Goal: Feedback & Contribution: Submit feedback/report problem

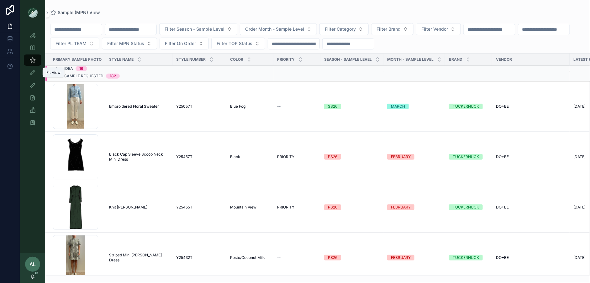
click at [33, 74] on icon "scrollable content" at bounding box center [32, 73] width 6 height 6
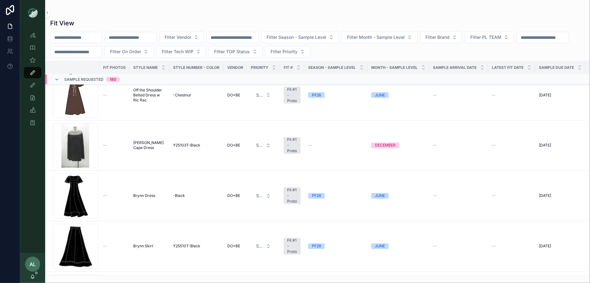
scroll to position [4097, 0]
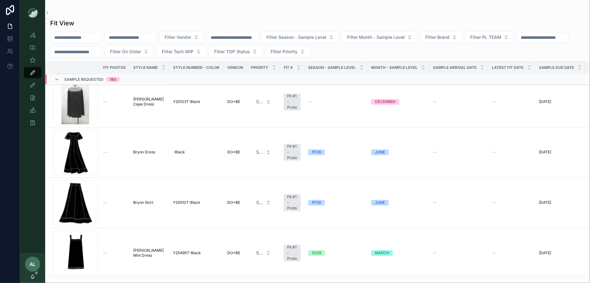
click at [58, 79] on icon "scrollable content" at bounding box center [56, 79] width 5 height 5
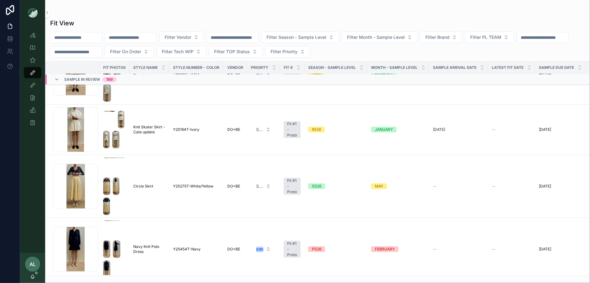
scroll to position [3678, 0]
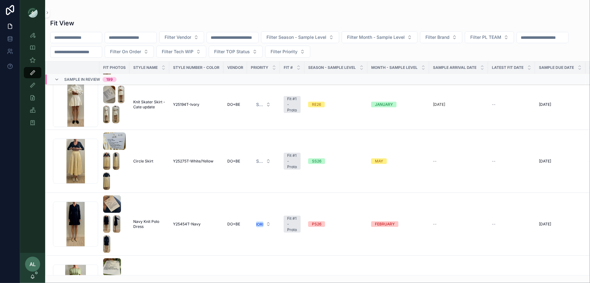
click at [494, 38] on span "Filter PL TEAM" at bounding box center [485, 37] width 31 height 6
click at [485, 62] on div "DC" at bounding box center [505, 62] width 87 height 10
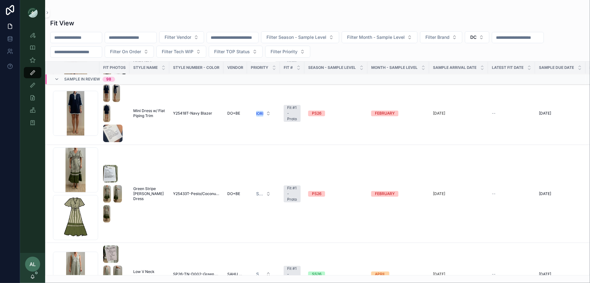
scroll to position [2039, 0]
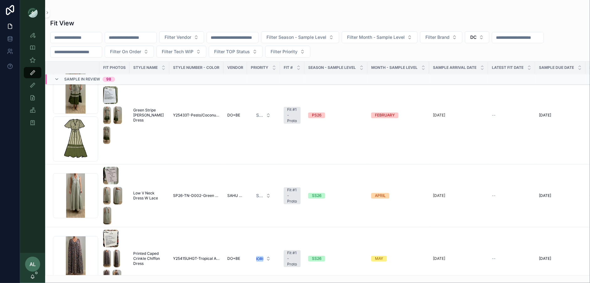
click at [84, 109] on div "Screenshot-2025-09-17-at-2.47.38-PM .png" at bounding box center [75, 91] width 45 height 45
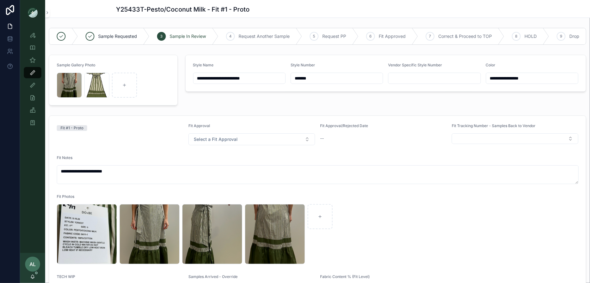
click at [95, 84] on div "[PERSON_NAME]-Dress .png" at bounding box center [96, 85] width 25 height 25
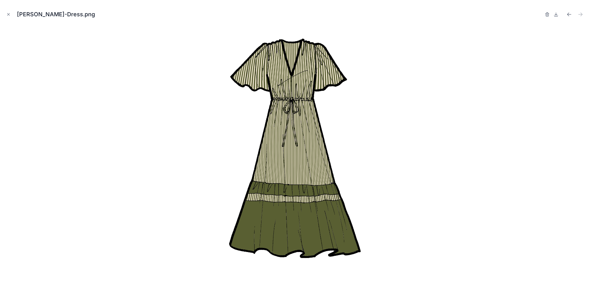
click at [6, 13] on button "Close modal" at bounding box center [8, 14] width 7 height 7
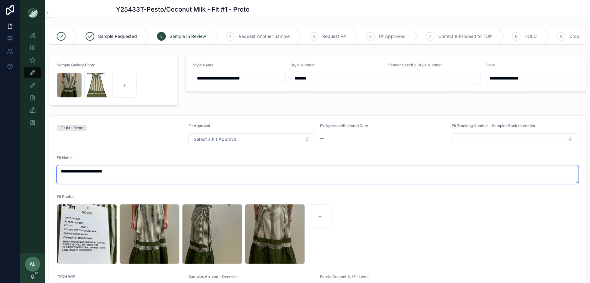
click at [126, 175] on textarea "**********" at bounding box center [318, 174] width 522 height 19
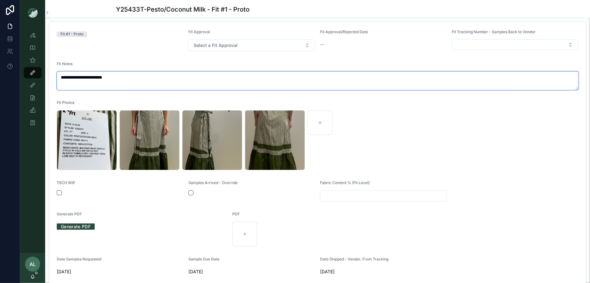
scroll to position [99, 0]
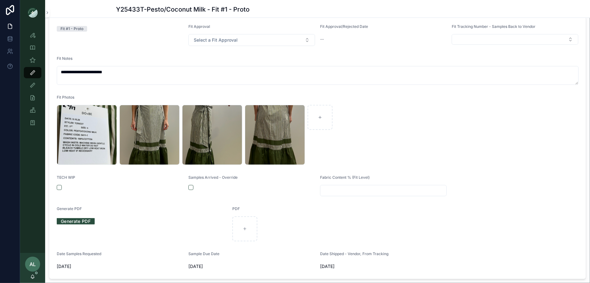
click at [219, 39] on span "Select a Fit Approval" at bounding box center [216, 40] width 44 height 6
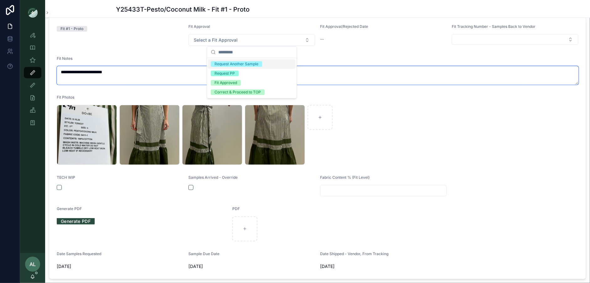
click at [115, 76] on textarea "**********" at bounding box center [318, 75] width 522 height 19
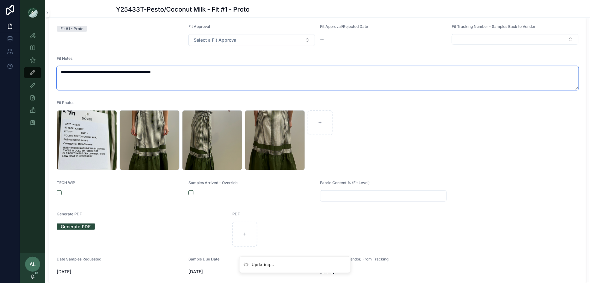
type textarea "**********"
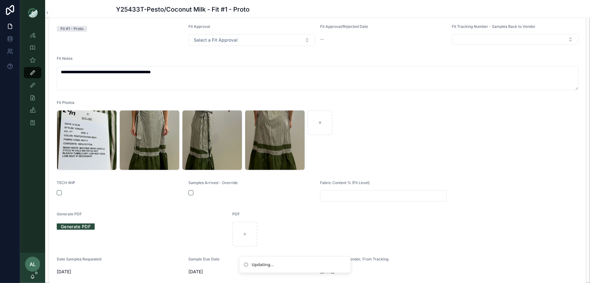
click at [223, 39] on span "Select a Fit Approval" at bounding box center [216, 40] width 44 height 6
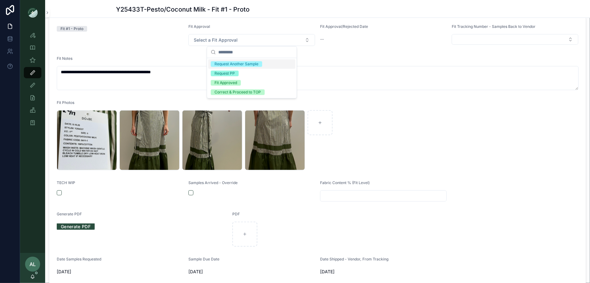
click at [234, 64] on div "Request Another Sample" at bounding box center [236, 64] width 44 height 6
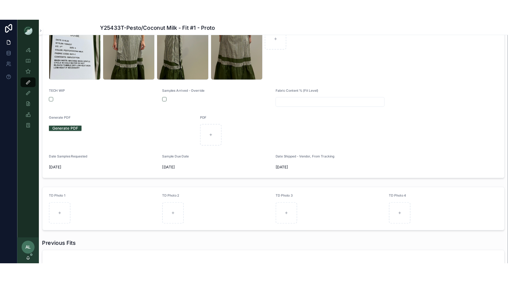
scroll to position [206, 0]
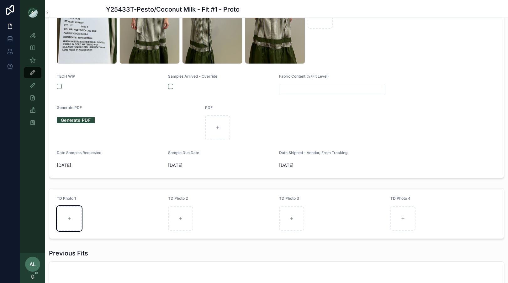
click at [71, 221] on div "scrollable content" at bounding box center [69, 218] width 25 height 25
type input "**********"
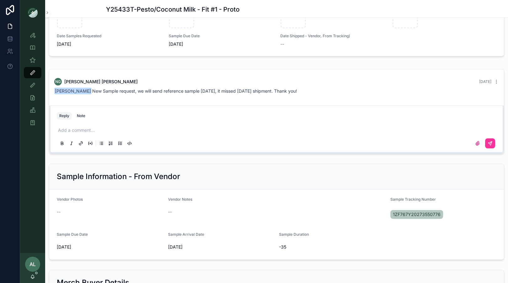
scroll to position [821, 0]
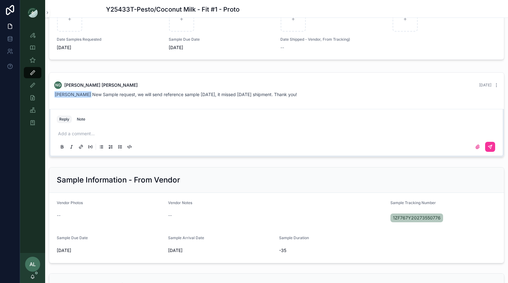
click at [85, 131] on p "scrollable content" at bounding box center [277, 134] width 439 height 6
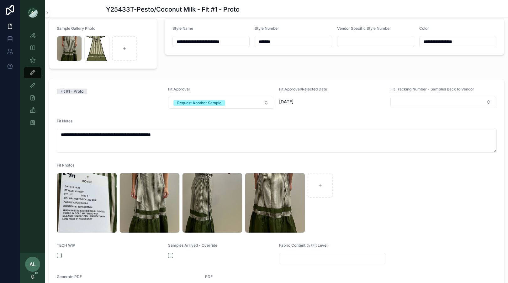
scroll to position [36, 0]
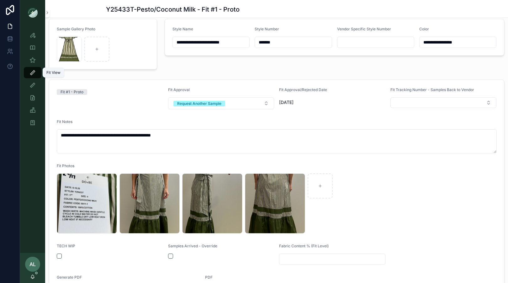
click at [31, 73] on icon "scrollable content" at bounding box center [32, 73] width 6 height 6
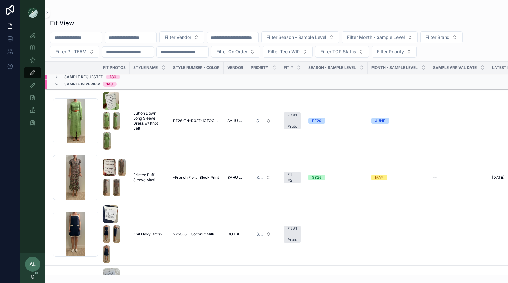
click at [83, 39] on input "scrollable content" at bounding box center [75, 37] width 51 height 9
type input "******"
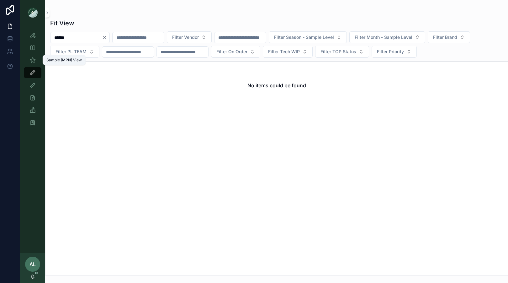
click at [33, 59] on icon "scrollable content" at bounding box center [32, 60] width 6 height 6
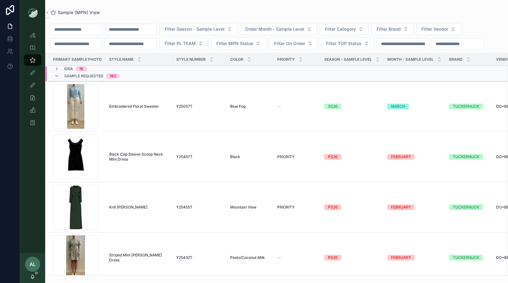
click at [76, 30] on input "scrollable content" at bounding box center [75, 29] width 51 height 9
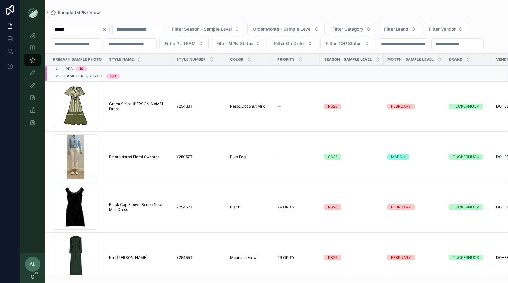
type input "******"
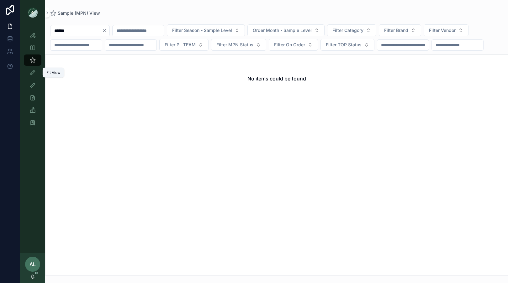
click at [31, 75] on icon "scrollable content" at bounding box center [32, 73] width 6 height 6
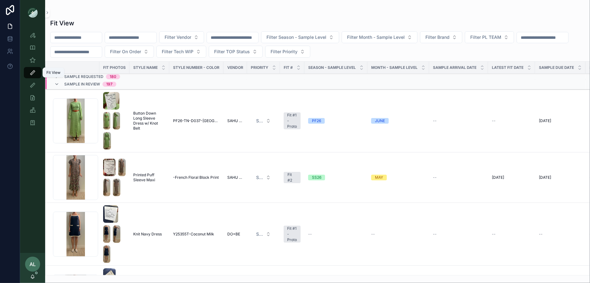
click at [35, 73] on icon "scrollable content" at bounding box center [32, 73] width 6 height 6
click at [33, 59] on icon "scrollable content" at bounding box center [32, 60] width 6 height 6
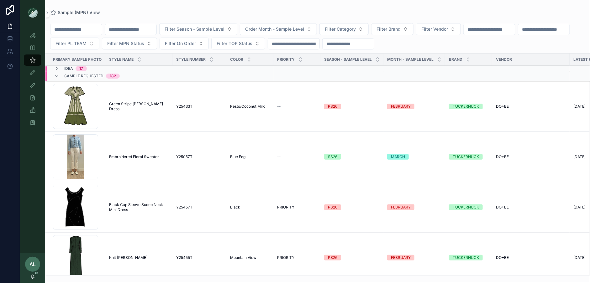
click at [59, 68] on div "Idea 17" at bounding box center [70, 68] width 33 height 5
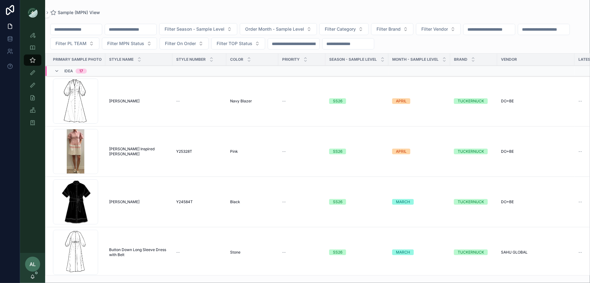
click at [90, 104] on div "Serena-(1) .png" at bounding box center [75, 101] width 45 height 45
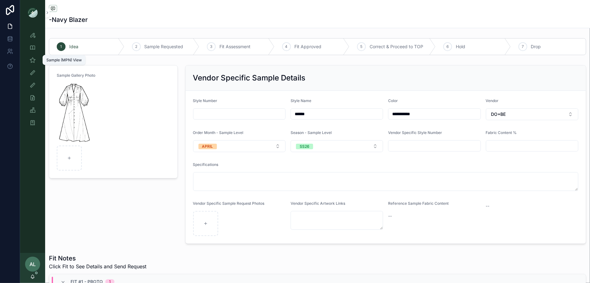
click at [33, 58] on icon "scrollable content" at bounding box center [32, 60] width 6 height 6
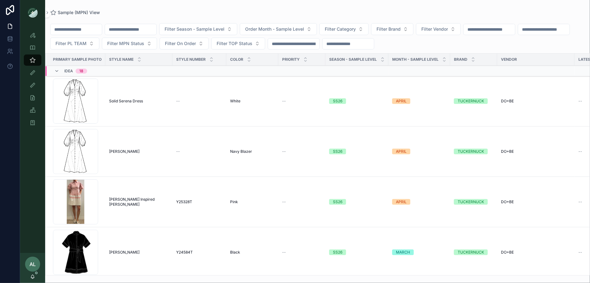
click at [95, 149] on div "Serena-(1) .png" at bounding box center [75, 151] width 45 height 45
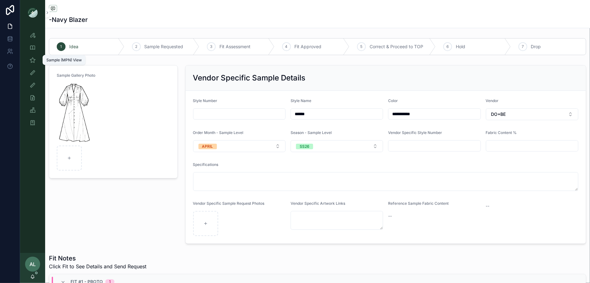
click at [30, 58] on icon "scrollable content" at bounding box center [32, 60] width 6 height 6
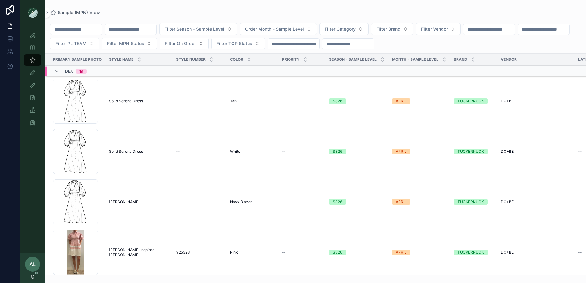
click at [92, 203] on div "Serena-(1) .png" at bounding box center [75, 202] width 45 height 45
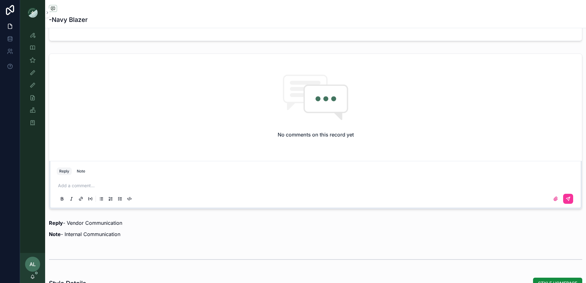
scroll to position [464, 0]
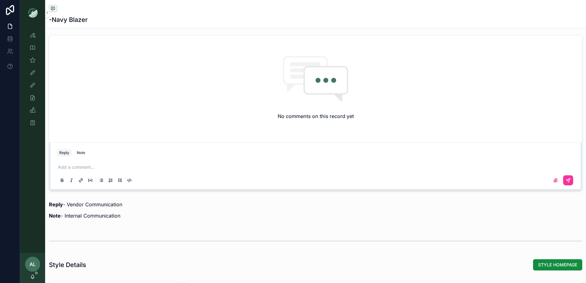
click at [207, 160] on div "Add a comment..." at bounding box center [316, 173] width 518 height 26
click at [182, 164] on p "scrollable content" at bounding box center [317, 167] width 518 height 6
click at [31, 64] on div "Sample (MPN) View" at bounding box center [33, 60] width 10 height 10
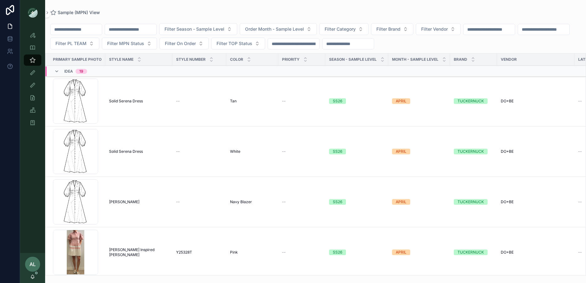
click at [58, 71] on icon "scrollable content" at bounding box center [56, 71] width 5 height 5
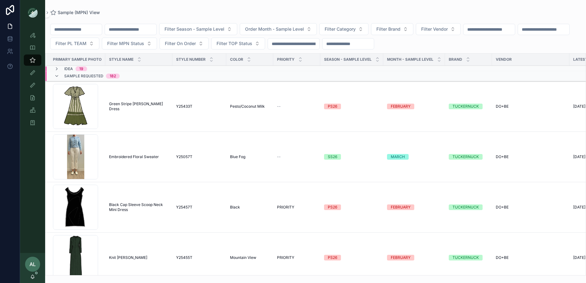
click at [58, 68] on icon "scrollable content" at bounding box center [56, 68] width 5 height 5
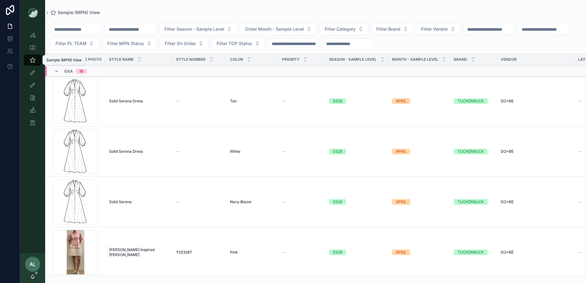
click at [33, 60] on icon "scrollable content" at bounding box center [32, 60] width 6 height 6
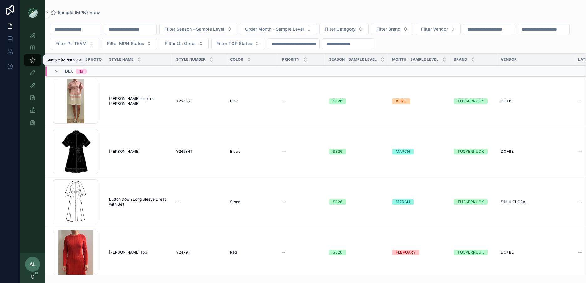
click at [30, 60] on icon "scrollable content" at bounding box center [32, 60] width 6 height 6
click at [50, 70] on div "Idea 16" at bounding box center [71, 71] width 48 height 10
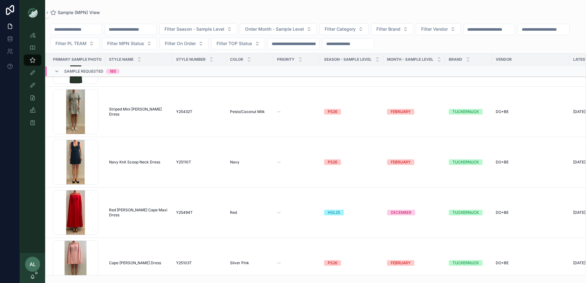
scroll to position [202, 0]
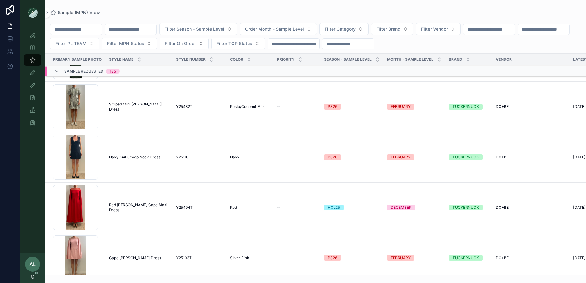
click at [76, 31] on input "scrollable content" at bounding box center [75, 29] width 51 height 9
type input "******"
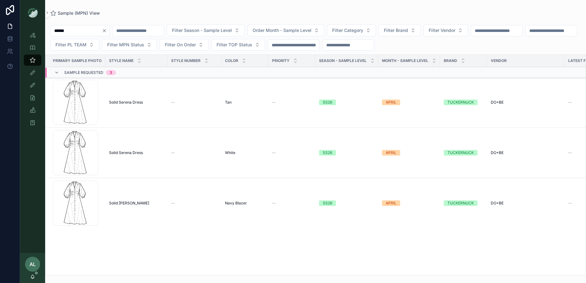
click at [89, 102] on div "Serena-(1) .png" at bounding box center [75, 102] width 45 height 45
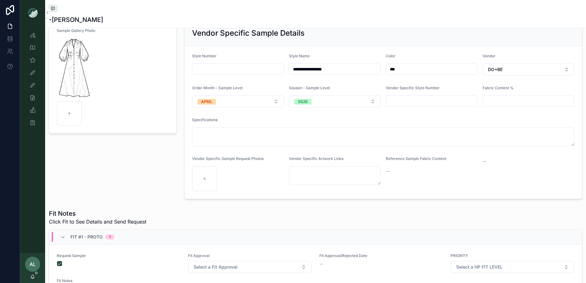
scroll to position [40, 0]
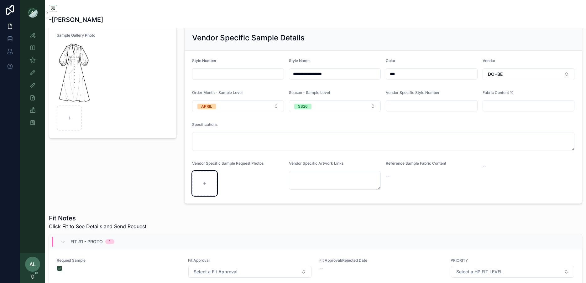
click at [205, 183] on icon "scrollable content" at bounding box center [204, 183] width 4 height 4
type input "**********"
click at [199, 182] on div "Screenshot 2025-10-07 at 12.01.22 PM .png" at bounding box center [204, 183] width 25 height 25
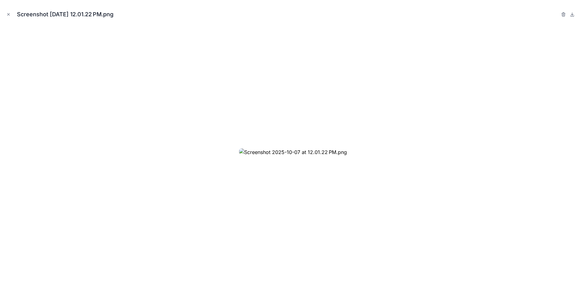
click at [8, 15] on icon "Close modal" at bounding box center [8, 14] width 4 height 4
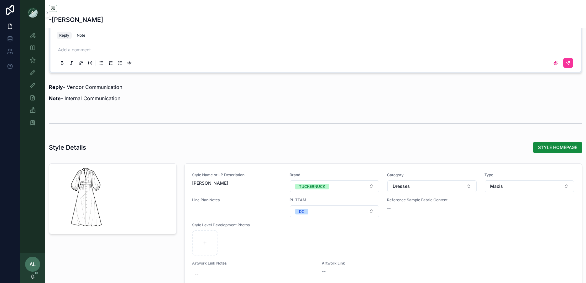
scroll to position [604, 0]
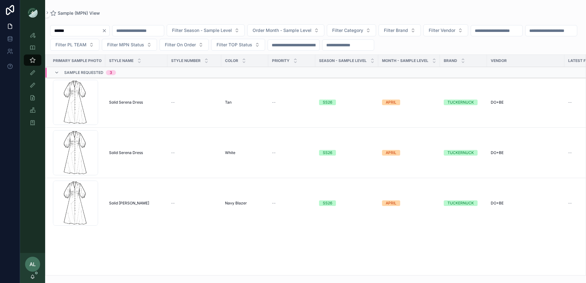
click at [90, 159] on div "Serena-(1) .png" at bounding box center [75, 152] width 45 height 45
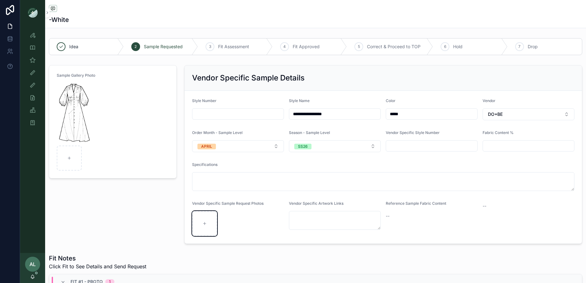
click at [203, 222] on icon "scrollable content" at bounding box center [204, 224] width 4 height 4
type input "**********"
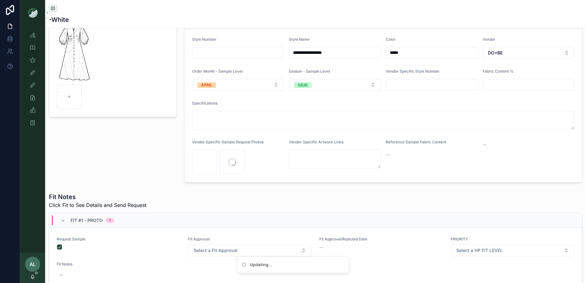
scroll to position [128, 0]
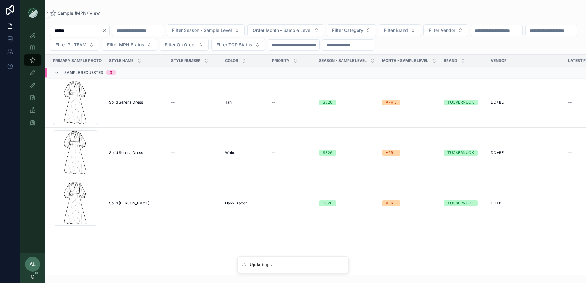
click at [92, 194] on div "Serena-(1) .png" at bounding box center [75, 203] width 45 height 45
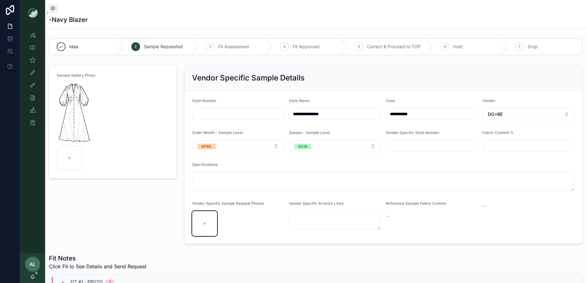
click at [201, 218] on div "scrollable content" at bounding box center [204, 223] width 25 height 25
type input "**********"
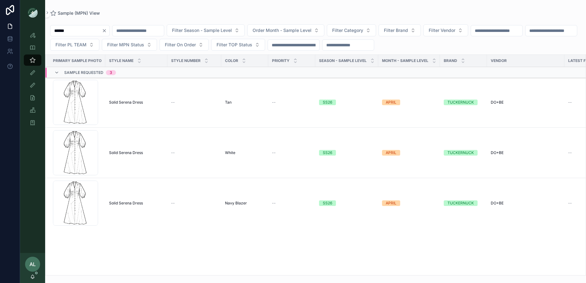
click at [91, 104] on div "Serena-(1) .png" at bounding box center [75, 102] width 45 height 45
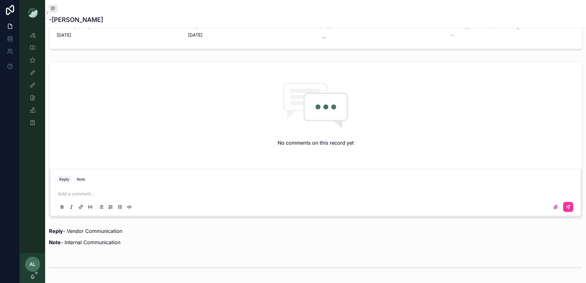
scroll to position [442, 0]
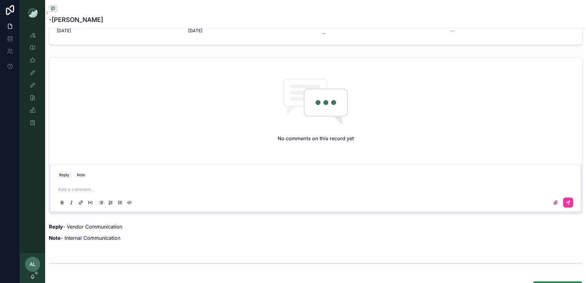
click at [555, 200] on icon "scrollable content" at bounding box center [555, 202] width 5 height 5
click at [0, 0] on input "scrollable content" at bounding box center [0, 0] width 0 height 0
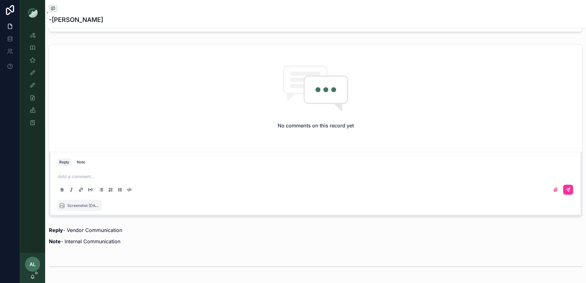
scroll to position [440, 0]
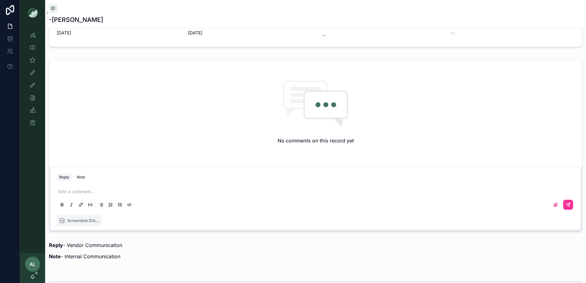
click at [69, 190] on p "scrollable content" at bounding box center [317, 192] width 518 height 6
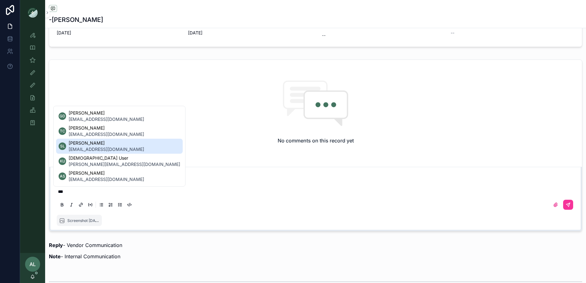
click at [84, 144] on span "[PERSON_NAME]" at bounding box center [107, 143] width 76 height 6
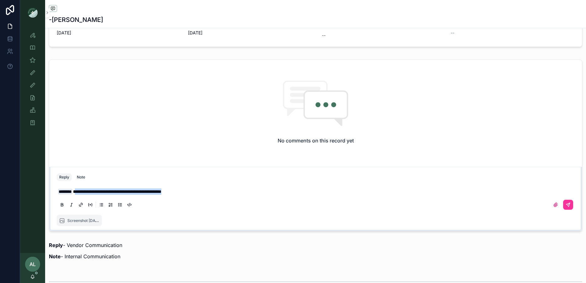
drag, startPoint x: 217, startPoint y: 190, endPoint x: 80, endPoint y: 191, distance: 136.6
click at [80, 191] on p "**********" at bounding box center [317, 192] width 518 height 6
click at [571, 201] on button "scrollable content" at bounding box center [568, 205] width 10 height 10
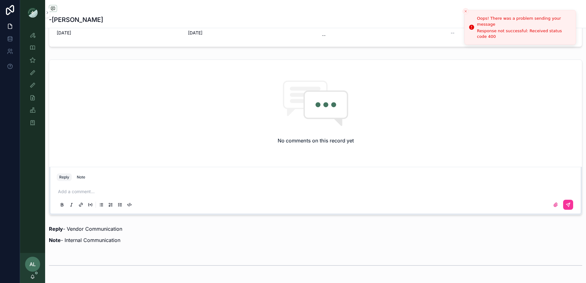
click at [465, 12] on icon "Close toast" at bounding box center [466, 11] width 4 height 4
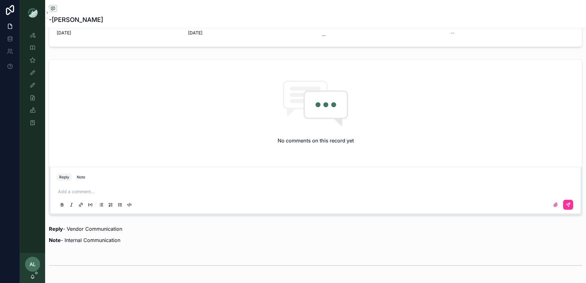
click at [557, 206] on label "scrollable content" at bounding box center [556, 205] width 10 height 10
click at [0, 0] on input "scrollable content" at bounding box center [0, 0] width 0 height 0
click at [70, 189] on p "scrollable content" at bounding box center [317, 192] width 518 height 6
click at [135, 192] on p "*" at bounding box center [317, 192] width 518 height 6
click at [555, 205] on icon "scrollable content" at bounding box center [556, 205] width 4 height 4
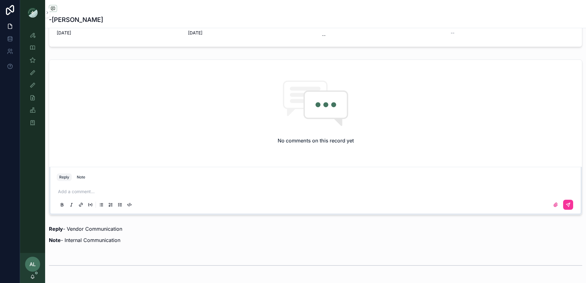
click at [0, 0] on input "scrollable content" at bounding box center [0, 0] width 0 height 0
click at [111, 185] on div "Add a comment..." at bounding box center [316, 198] width 518 height 26
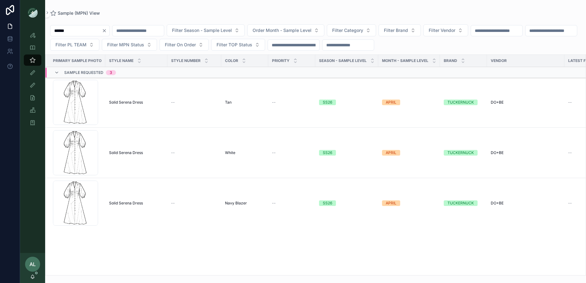
click at [87, 101] on div "Serena-(1) .png" at bounding box center [75, 102] width 45 height 45
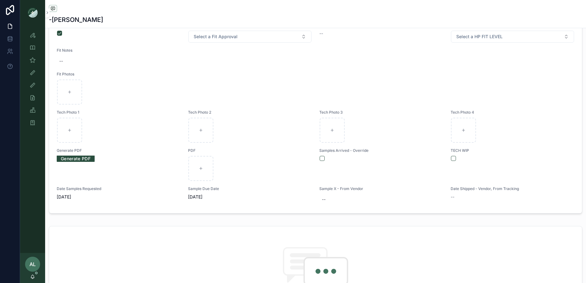
scroll to position [441, 0]
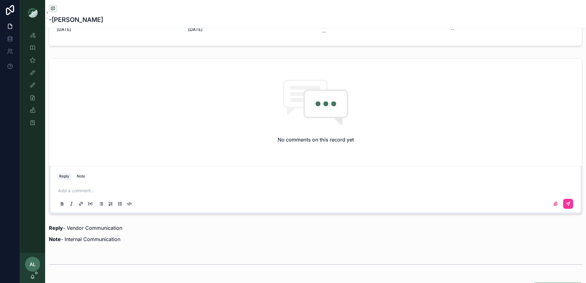
click at [72, 190] on p "scrollable content" at bounding box center [317, 191] width 518 height 6
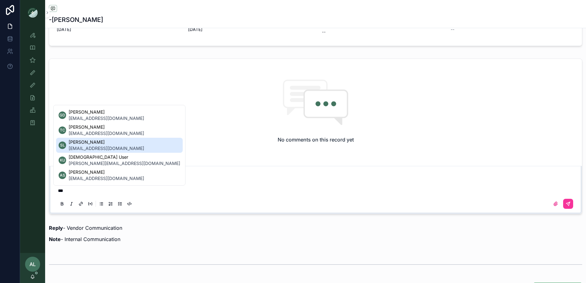
click at [80, 148] on span "sena@doandbecollection.com" at bounding box center [107, 148] width 76 height 6
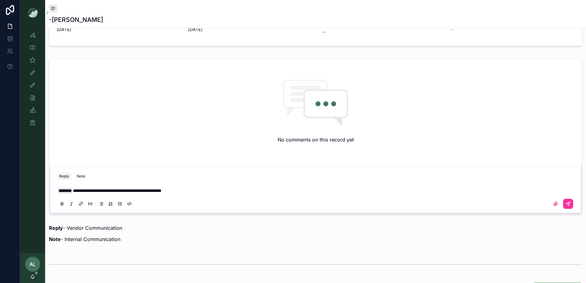
click at [554, 203] on icon "scrollable content" at bounding box center [556, 204] width 4 height 4
click at [0, 0] on input "scrollable content" at bounding box center [0, 0] width 0 height 0
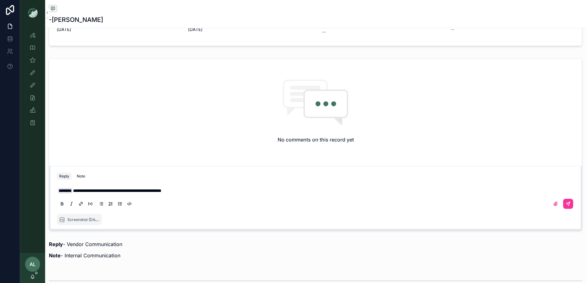
click at [569, 202] on icon "scrollable content" at bounding box center [568, 204] width 4 height 4
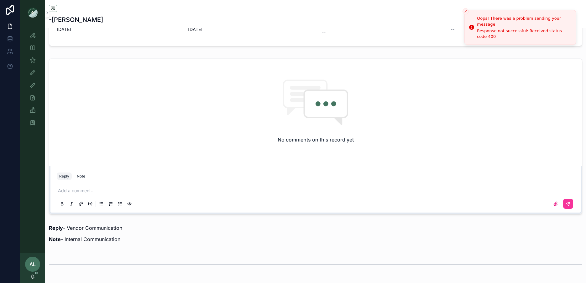
click at [466, 10] on icon "Close toast" at bounding box center [466, 11] width 4 height 4
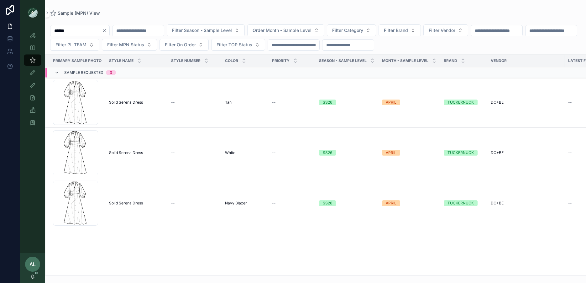
click at [94, 159] on div "Serena-(1) .png" at bounding box center [75, 152] width 45 height 45
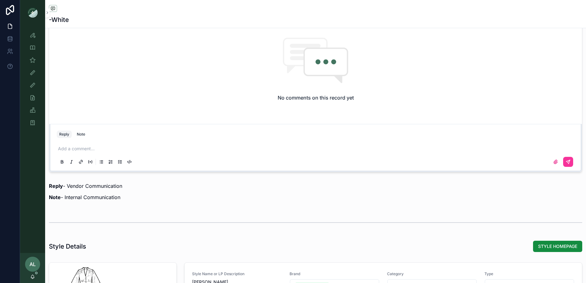
scroll to position [452, 0]
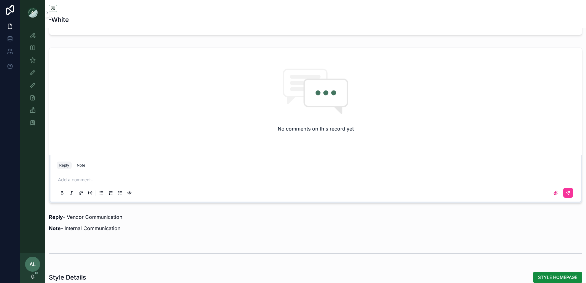
click at [97, 175] on div "Add a comment..." at bounding box center [316, 186] width 518 height 26
click at [91, 177] on p "scrollable content" at bounding box center [317, 180] width 518 height 6
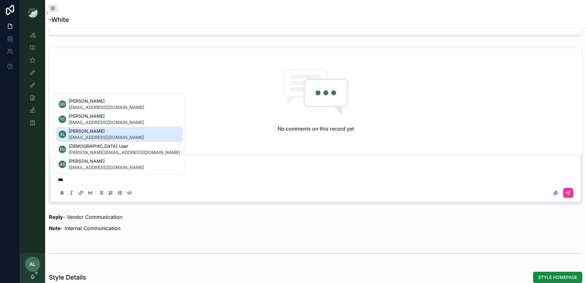
click at [91, 137] on span "sena@doandbecollection.com" at bounding box center [107, 137] width 76 height 6
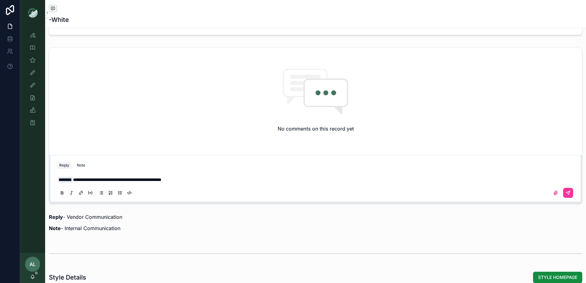
click at [154, 178] on span "**********" at bounding box center [117, 180] width 88 height 4
click at [556, 191] on icon "scrollable content" at bounding box center [555, 193] width 5 height 5
click at [0, 0] on input "scrollable content" at bounding box center [0, 0] width 0 height 0
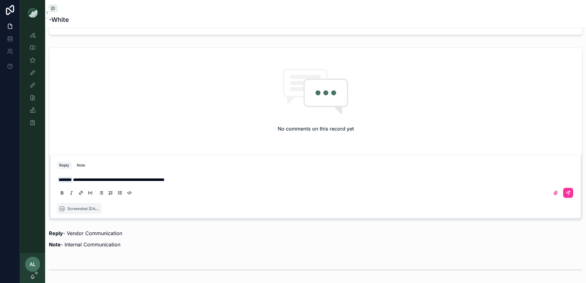
click at [566, 191] on icon "scrollable content" at bounding box center [568, 193] width 4 height 4
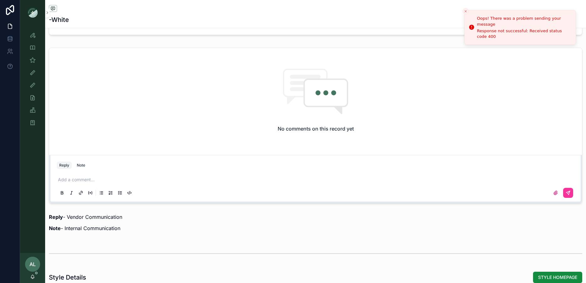
click at [467, 11] on icon "Close toast" at bounding box center [466, 11] width 4 height 4
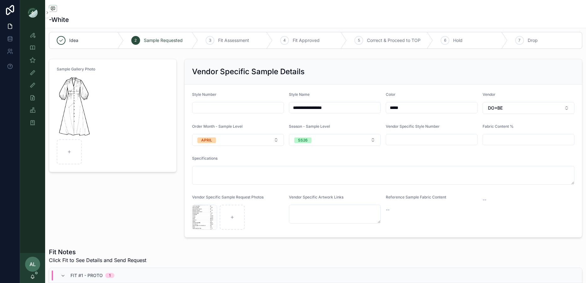
scroll to position [0, 0]
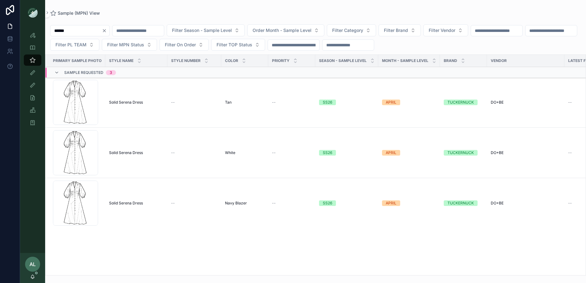
click at [94, 203] on div "Serena-(1) .png" at bounding box center [75, 203] width 45 height 45
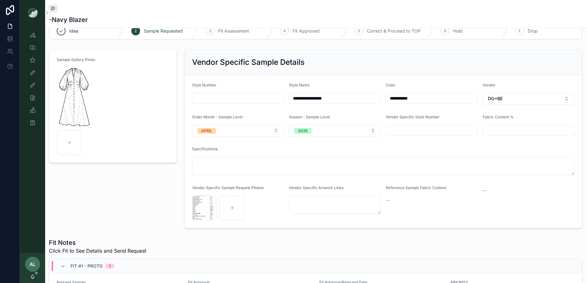
scroll to position [16, 0]
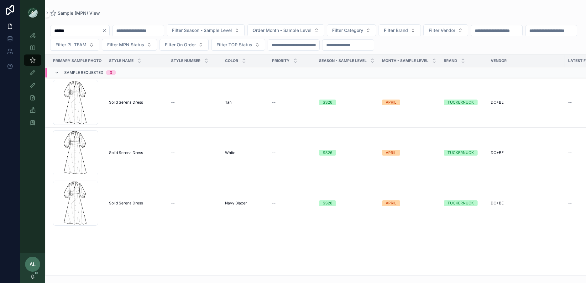
click at [94, 97] on div "Serena-(1) .png" at bounding box center [75, 102] width 45 height 45
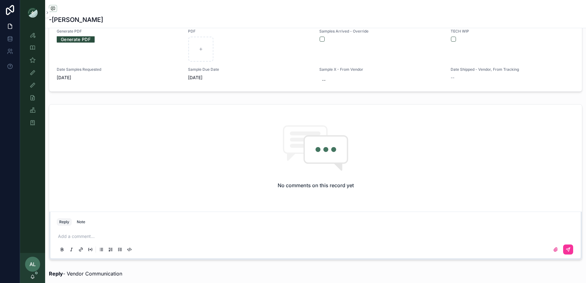
scroll to position [406, 0]
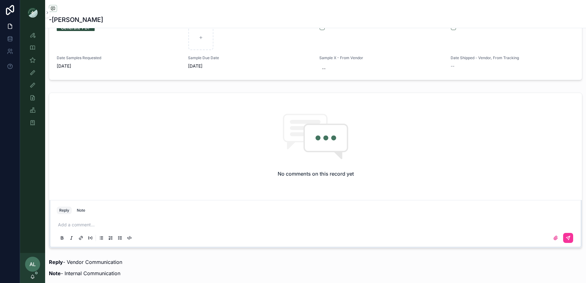
click at [112, 224] on p "scrollable content" at bounding box center [317, 225] width 518 height 6
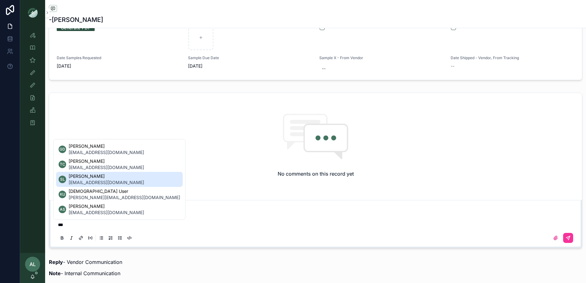
click at [101, 183] on span "sena@doandbecollection.com" at bounding box center [107, 183] width 76 height 6
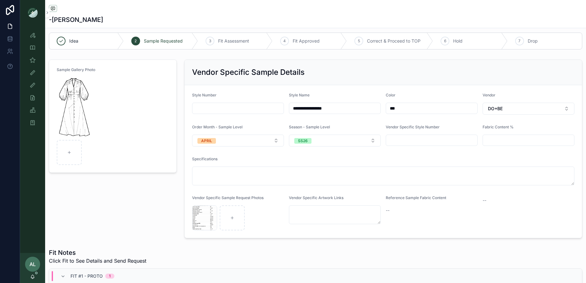
scroll to position [0, 0]
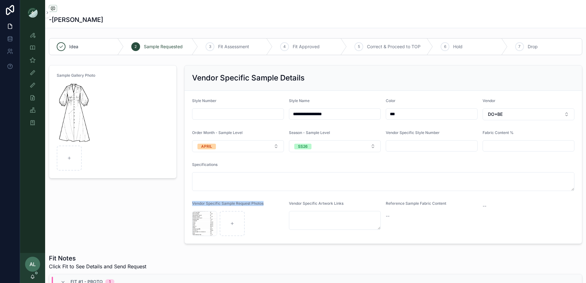
drag, startPoint x: 268, startPoint y: 202, endPoint x: 187, endPoint y: 202, distance: 80.2
click at [187, 202] on form "**********" at bounding box center [384, 167] width 398 height 153
copy span "Vendor Specific Sample Request Photos"
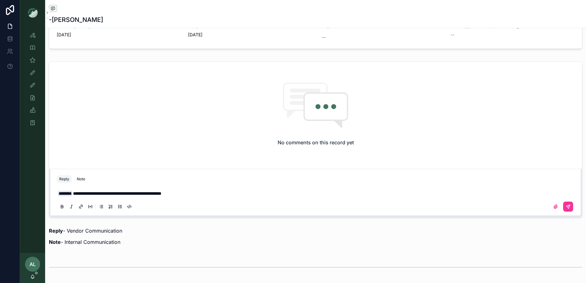
scroll to position [450, 0]
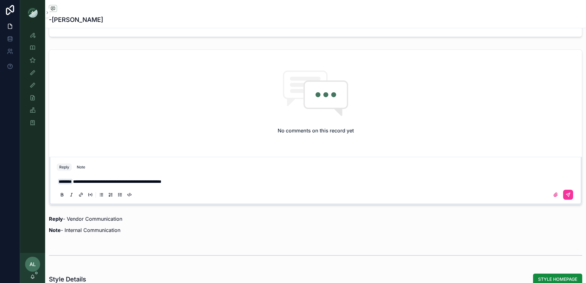
click at [204, 181] on p "**********" at bounding box center [317, 182] width 518 height 6
click at [201, 181] on span "**********" at bounding box center [147, 182] width 149 height 4
click at [291, 181] on p "**********" at bounding box center [317, 182] width 518 height 6
drag, startPoint x: 322, startPoint y: 179, endPoint x: 80, endPoint y: 182, distance: 242.3
click at [80, 181] on p "**********" at bounding box center [317, 182] width 518 height 6
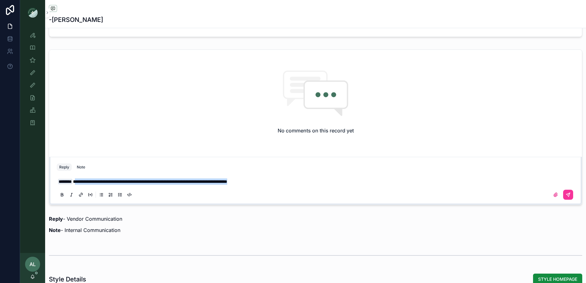
click at [569, 196] on button "scrollable content" at bounding box center [568, 195] width 10 height 10
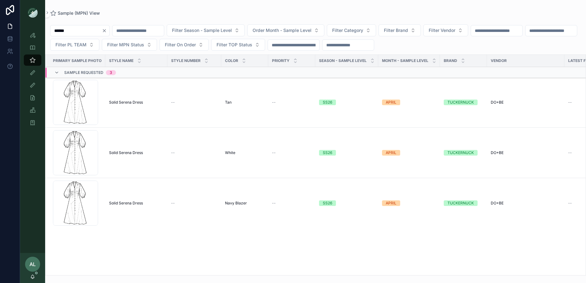
click at [92, 153] on div "Serena-(1) .png" at bounding box center [75, 152] width 45 height 45
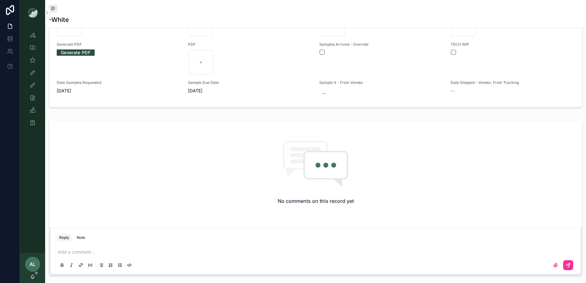
scroll to position [461, 0]
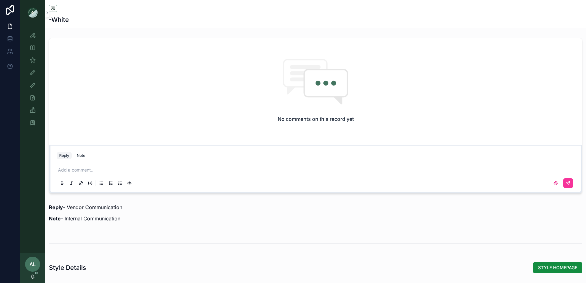
click at [84, 165] on div "Add a comment..." at bounding box center [316, 176] width 518 height 26
click at [87, 155] on span "sena@doandbecollection.com" at bounding box center [107, 158] width 76 height 6
click at [154, 169] on span "**********" at bounding box center [150, 170] width 154 height 4
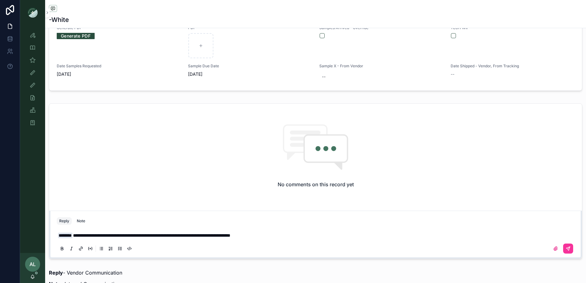
scroll to position [475, 0]
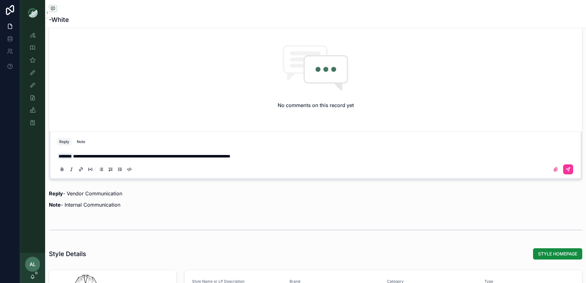
click at [570, 167] on icon "scrollable content" at bounding box center [568, 169] width 5 height 5
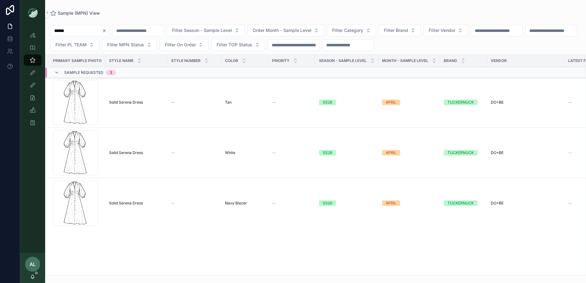
click at [96, 206] on div "Serena-(1) .png" at bounding box center [75, 203] width 45 height 45
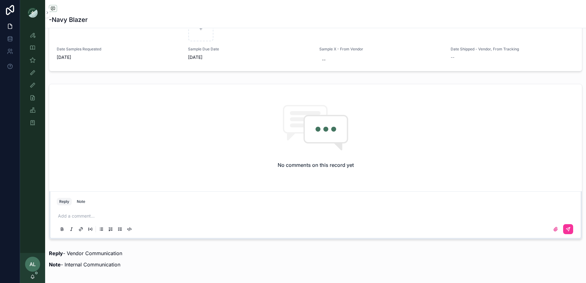
scroll to position [401, 0]
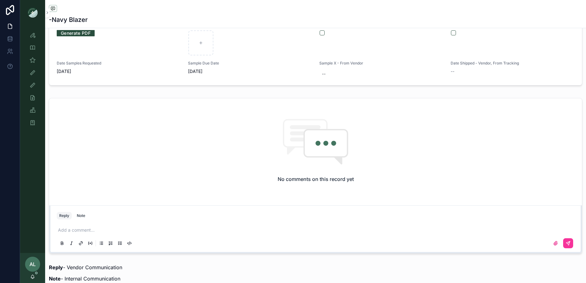
click at [105, 227] on p "scrollable content" at bounding box center [317, 230] width 518 height 6
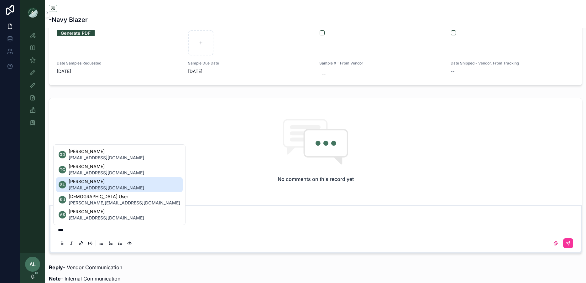
click at [89, 182] on span "[PERSON_NAME]" at bounding box center [107, 182] width 76 height 6
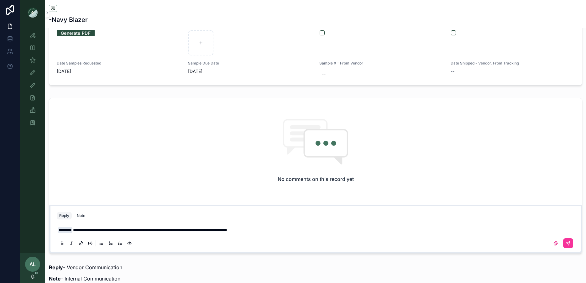
click at [153, 228] on span "**********" at bounding box center [150, 230] width 154 height 4
click at [571, 243] on button "scrollable content" at bounding box center [568, 243] width 10 height 10
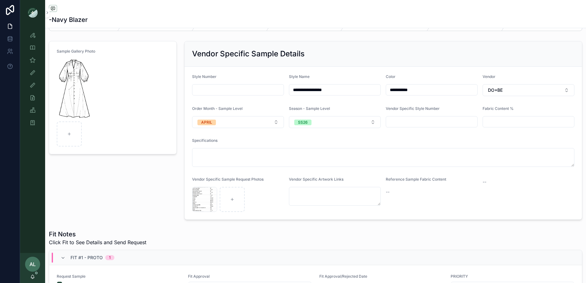
scroll to position [0, 0]
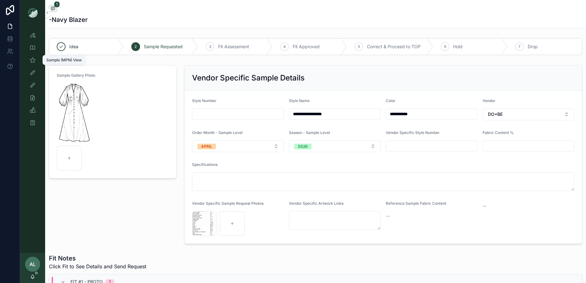
click at [30, 61] on icon "scrollable content" at bounding box center [32, 60] width 6 height 6
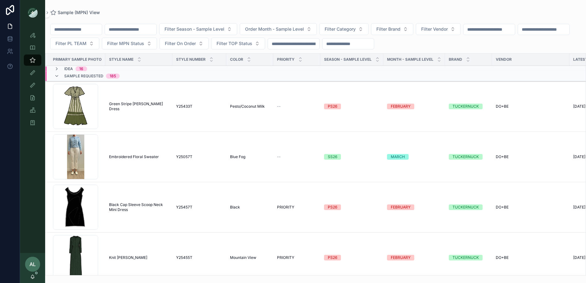
click at [216, 13] on div "Sample (MPN) View" at bounding box center [315, 12] width 531 height 5
